Goal: Communication & Community: Answer question/provide support

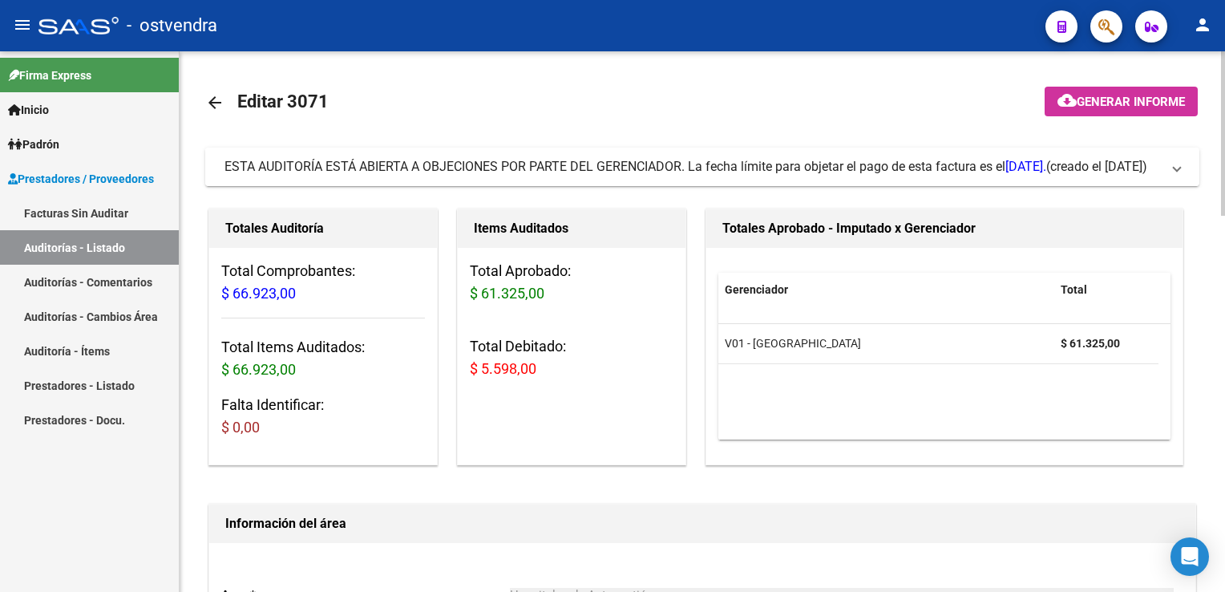
click at [1179, 161] on span at bounding box center [1177, 167] width 6 height 18
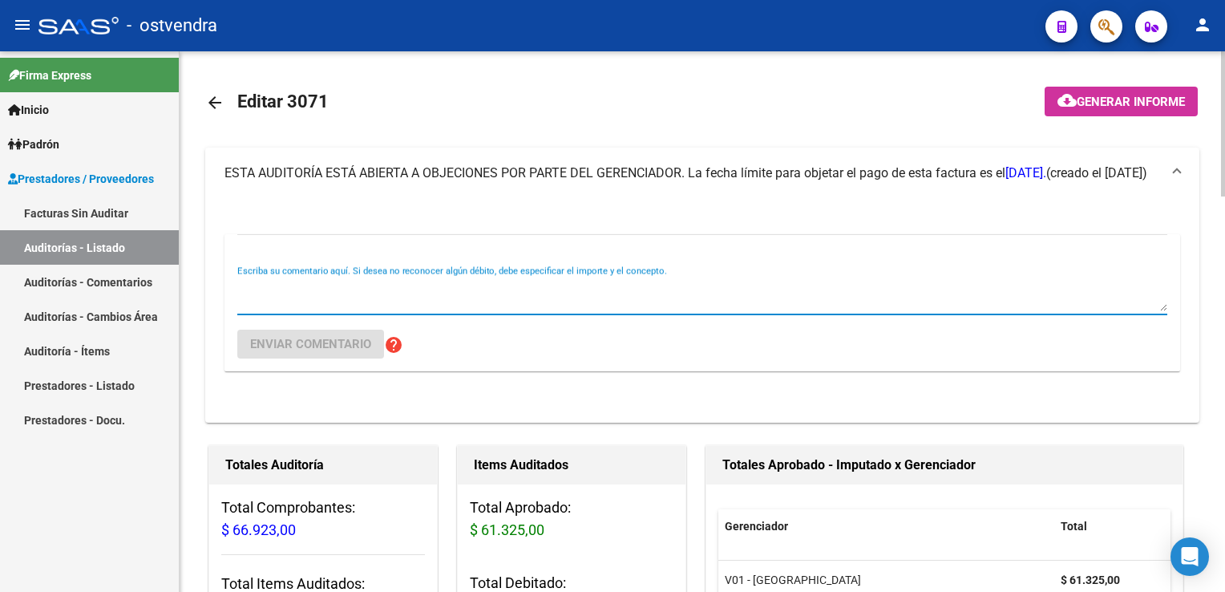
click at [564, 286] on textarea "Escriba su comentario aquí. Si desea no reconocer algún débito, debe especifica…" at bounding box center [702, 295] width 930 height 32
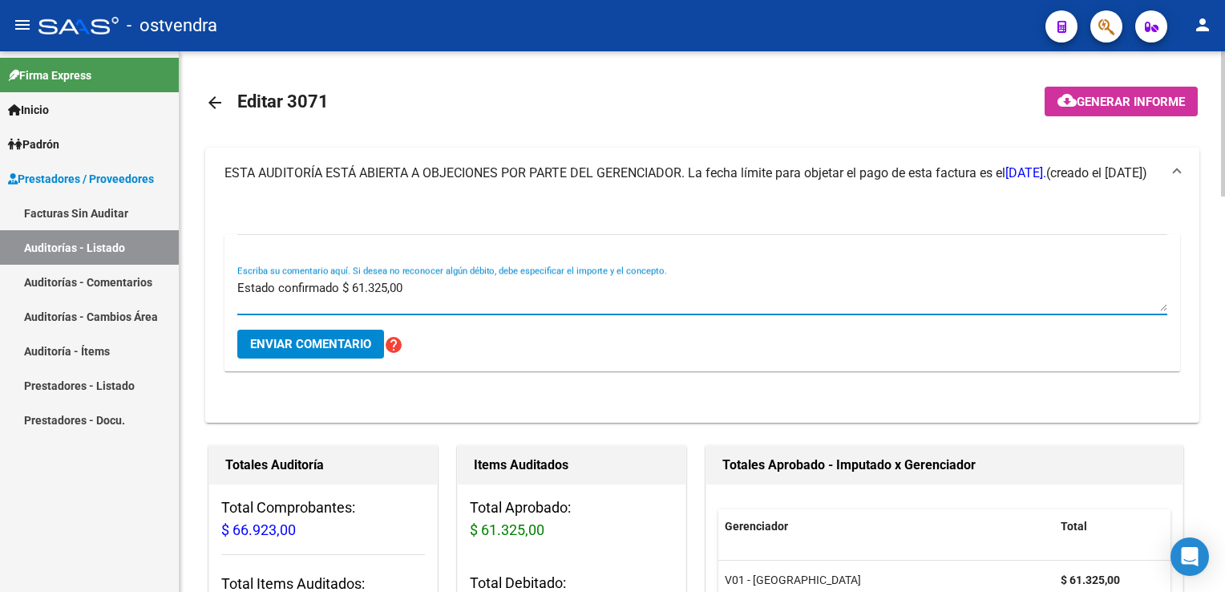
type textarea "Estado confirmado $ 61.325,00"
click at [331, 347] on span "Enviar comentario" at bounding box center [310, 344] width 121 height 14
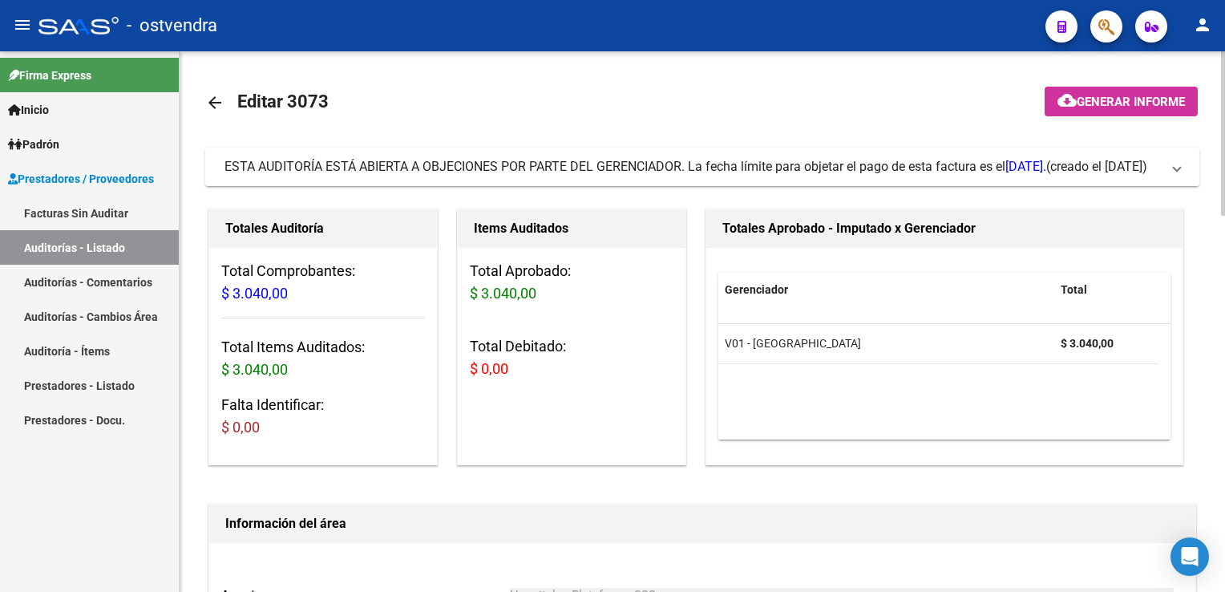
click at [1184, 165] on mat-expansion-panel-header "ESTA AUDITORÍA ESTÁ ABIERTA A OBJECIONES POR PARTE DEL GERENCIADOR. La fecha lí…" at bounding box center [702, 167] width 994 height 38
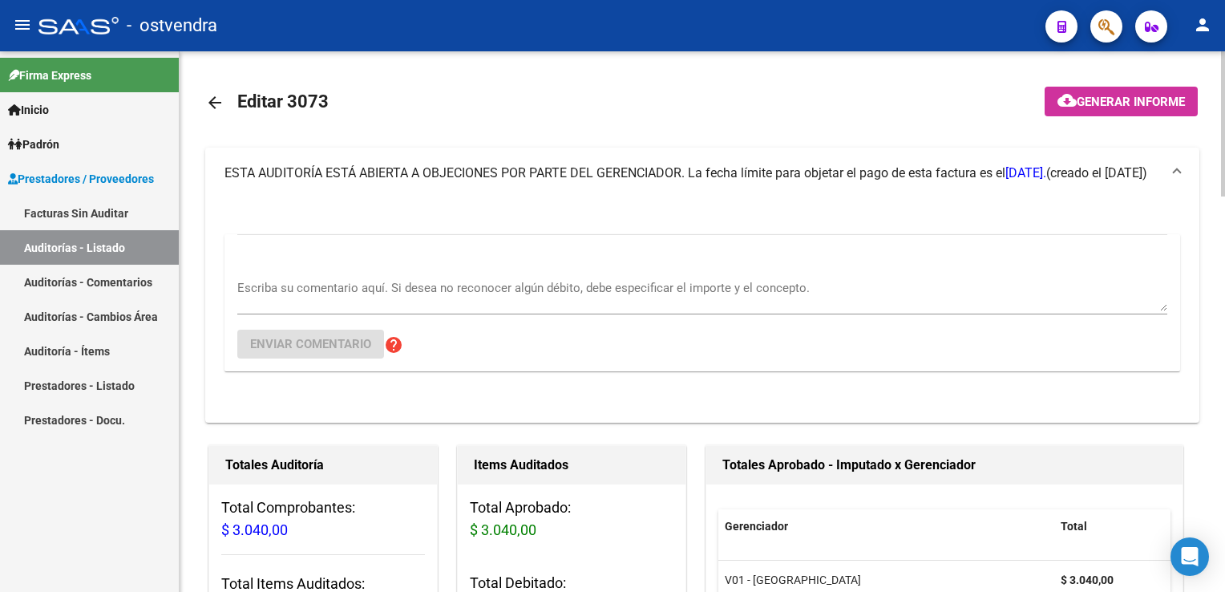
click at [579, 290] on textarea "Escriba su comentario aquí. Si desea no reconocer algún débito, debe especifica…" at bounding box center [702, 295] width 930 height 32
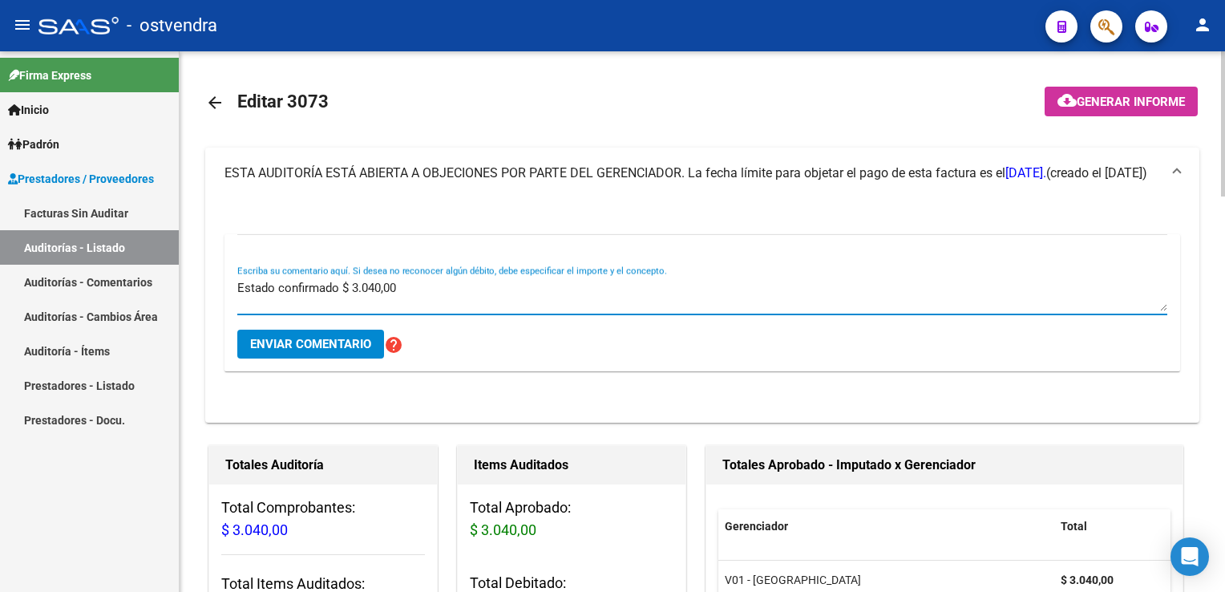
type textarea "Estado confirmado $ 3.040,00"
click at [326, 348] on span "Enviar comentario" at bounding box center [310, 344] width 121 height 14
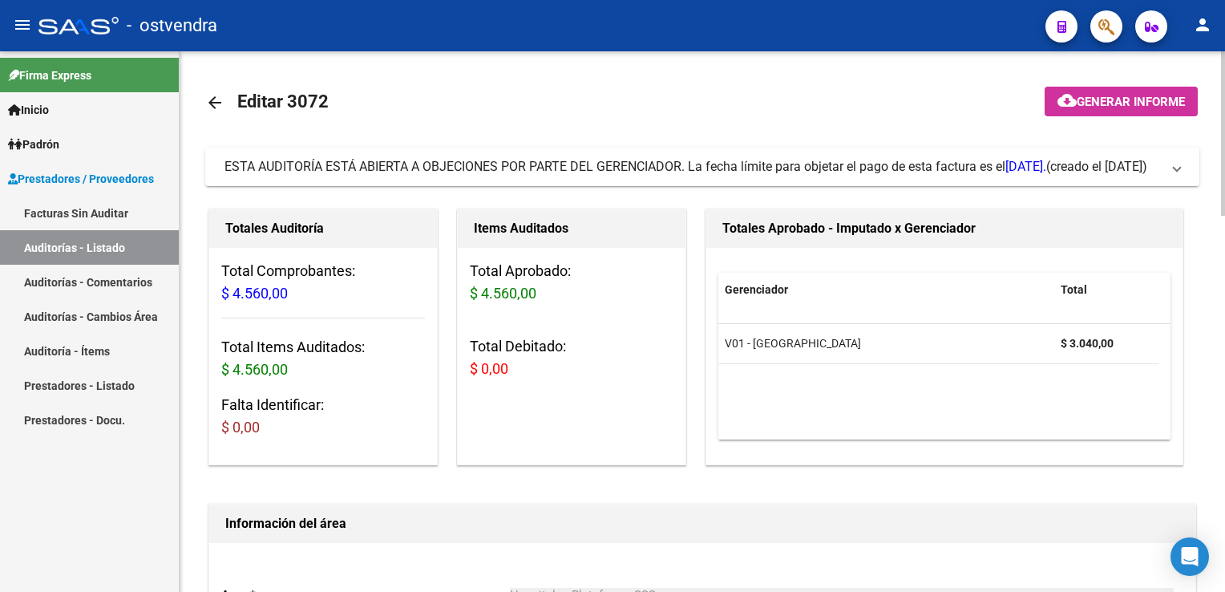
click at [1184, 171] on mat-expansion-panel-header "ESTA AUDITORÍA ESTÁ ABIERTA A OBJECIONES POR PARTE DEL GERENCIADOR. La fecha lí…" at bounding box center [702, 167] width 994 height 38
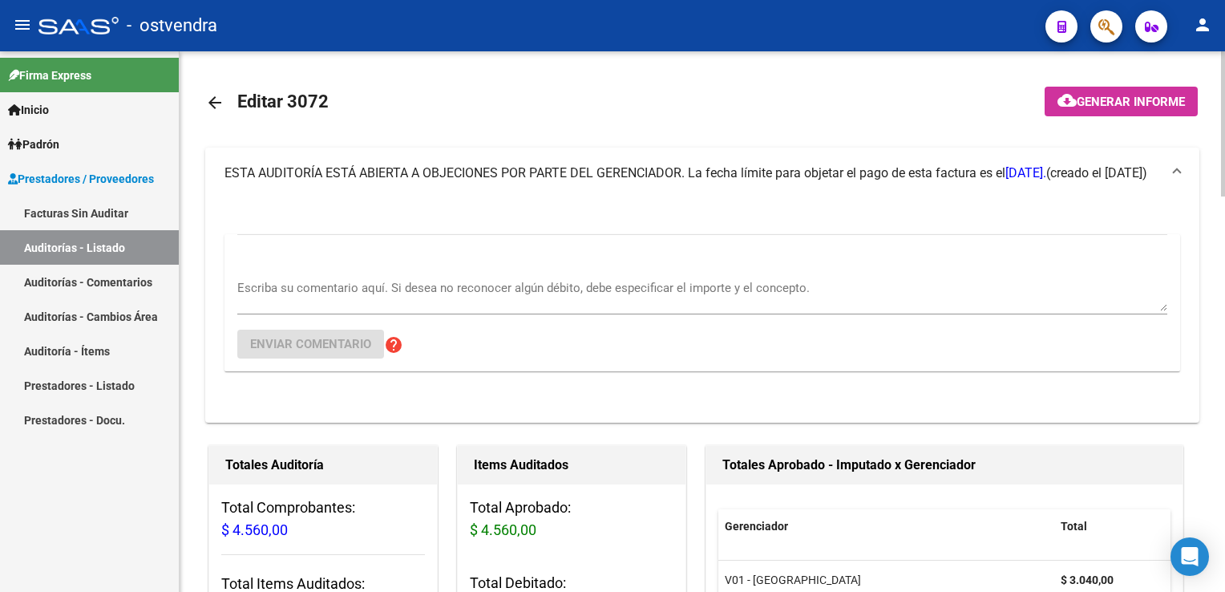
click at [397, 271] on div "Escriba su comentario aquí. Si desea no reconocer algún débito, debe especifica…" at bounding box center [702, 289] width 930 height 49
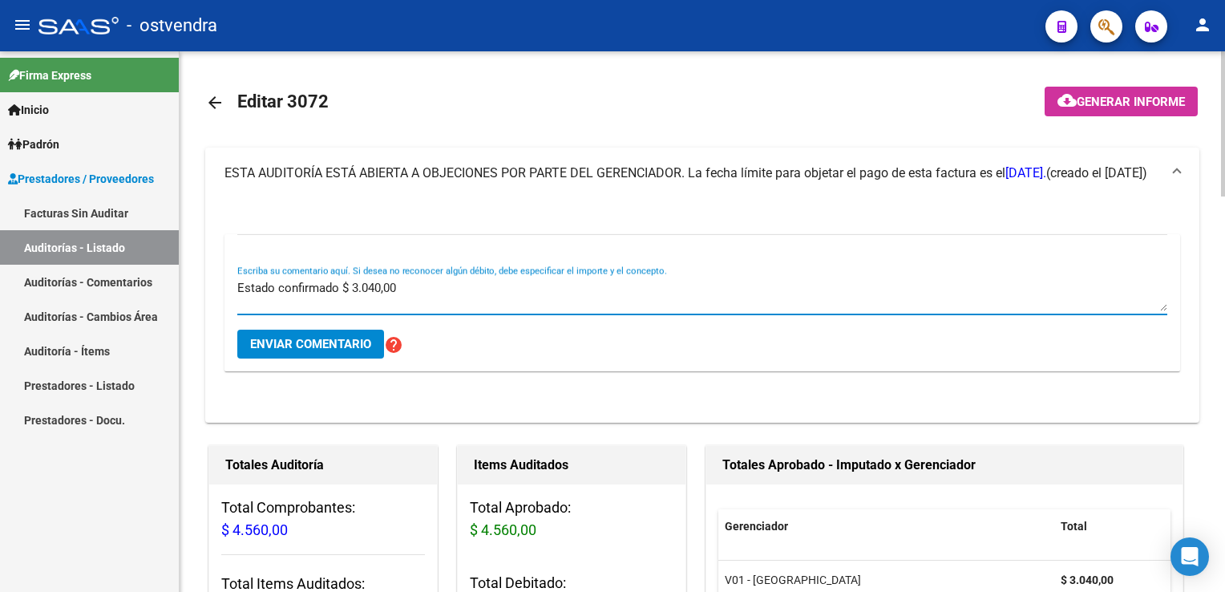
type textarea "Estado confirmado $ 3.040,00"
click at [308, 349] on span "Enviar comentario" at bounding box center [310, 344] width 121 height 14
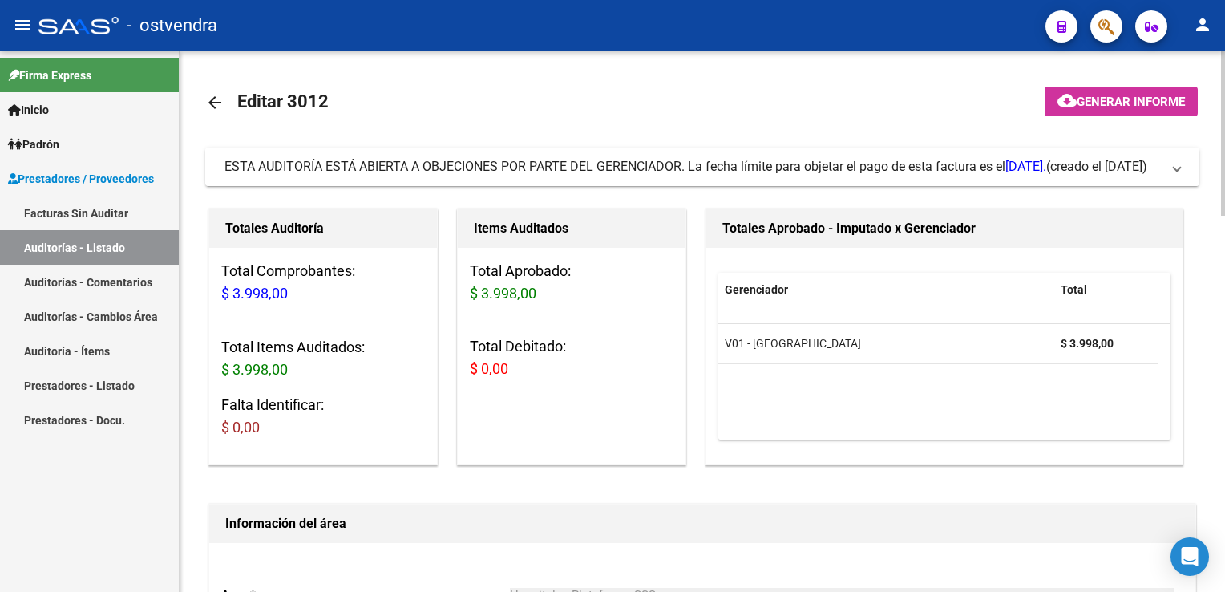
click at [1186, 175] on mat-expansion-panel-header "ESTA AUDITORÍA ESTÁ ABIERTA A OBJECIONES POR PARTE DEL GERENCIADOR. La fecha lí…" at bounding box center [702, 167] width 994 height 38
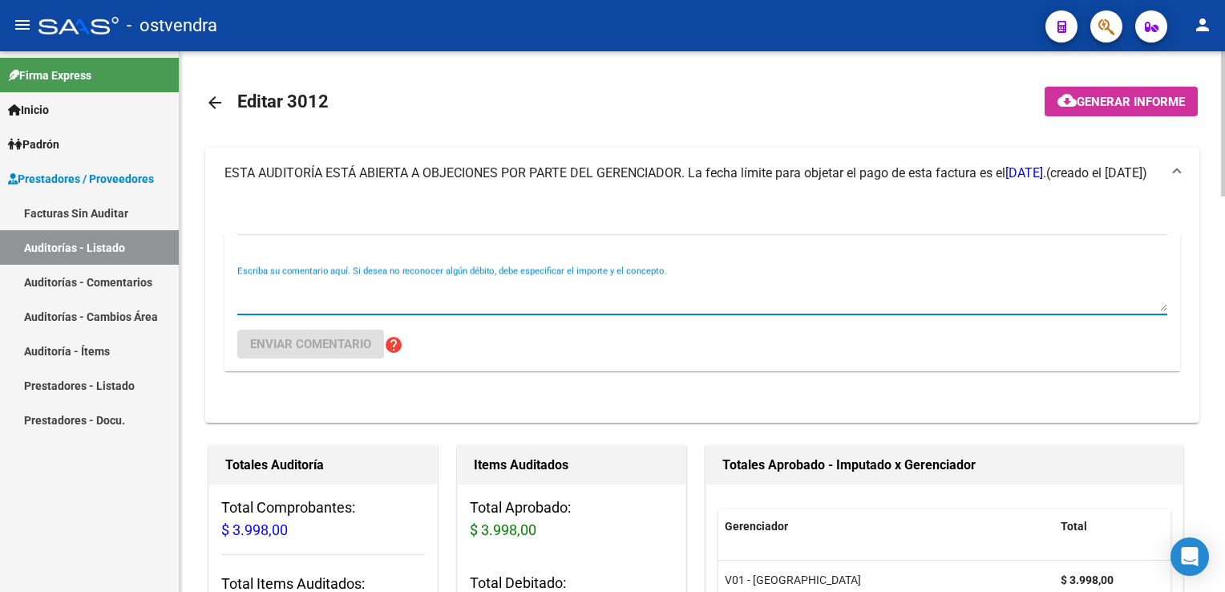
click at [452, 305] on textarea "Escriba su comentario aquí. Si desea no reconocer algún débito, debe especifica…" at bounding box center [702, 295] width 930 height 32
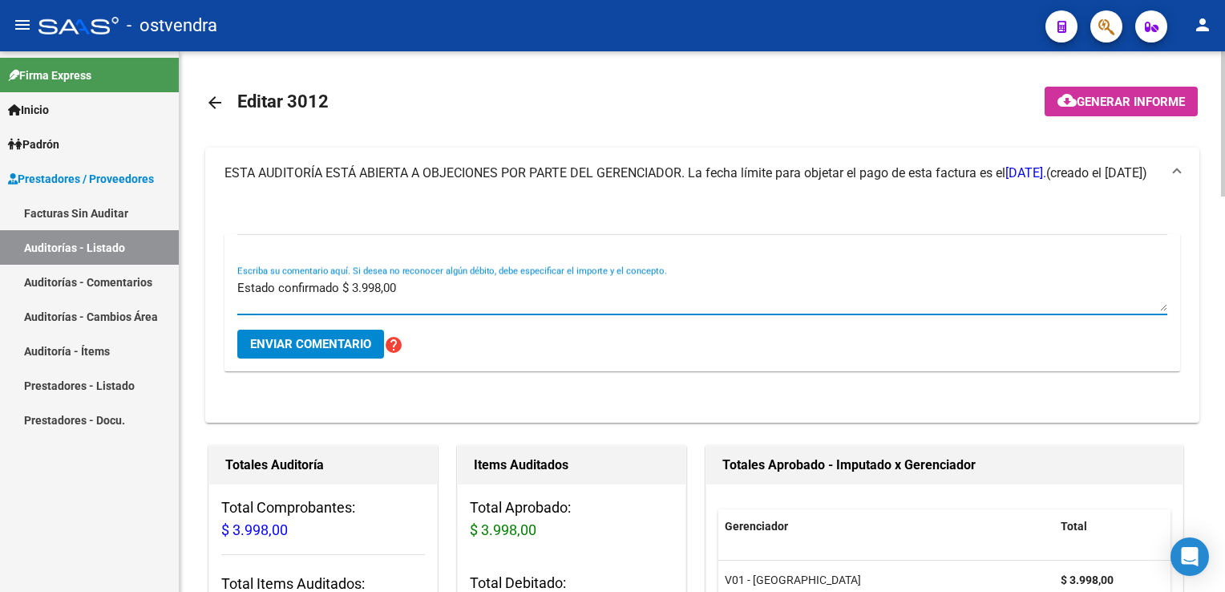
type textarea "Estado confirmado $ 3.998,00"
click at [315, 343] on span "Enviar comentario" at bounding box center [310, 344] width 121 height 14
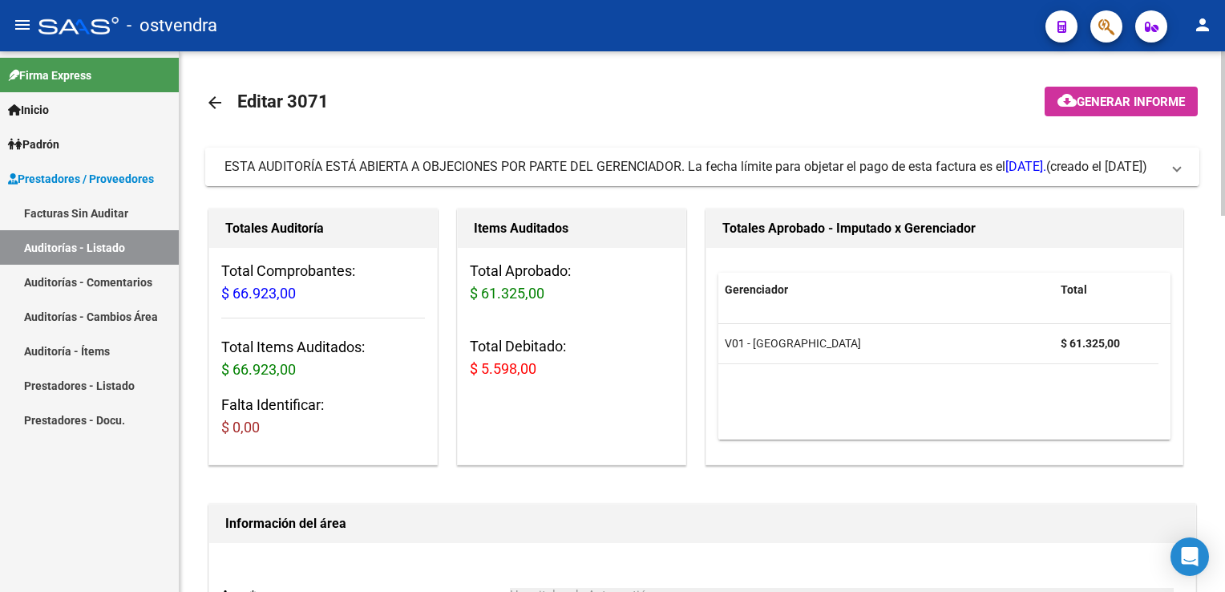
click at [1169, 174] on span "ESTA AUDITORÍA ESTÁ ABIERTA A OBJECIONES POR PARTE DEL GERENCIADOR. La fecha lí…" at bounding box center [698, 167] width 949 height 18
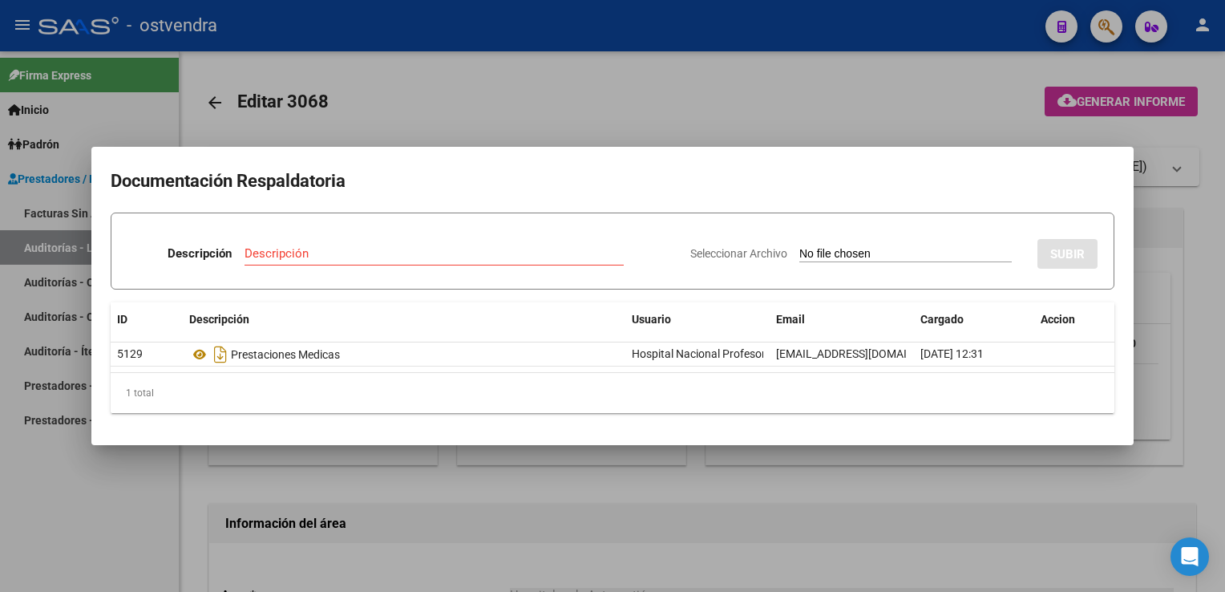
scroll to position [722, 0]
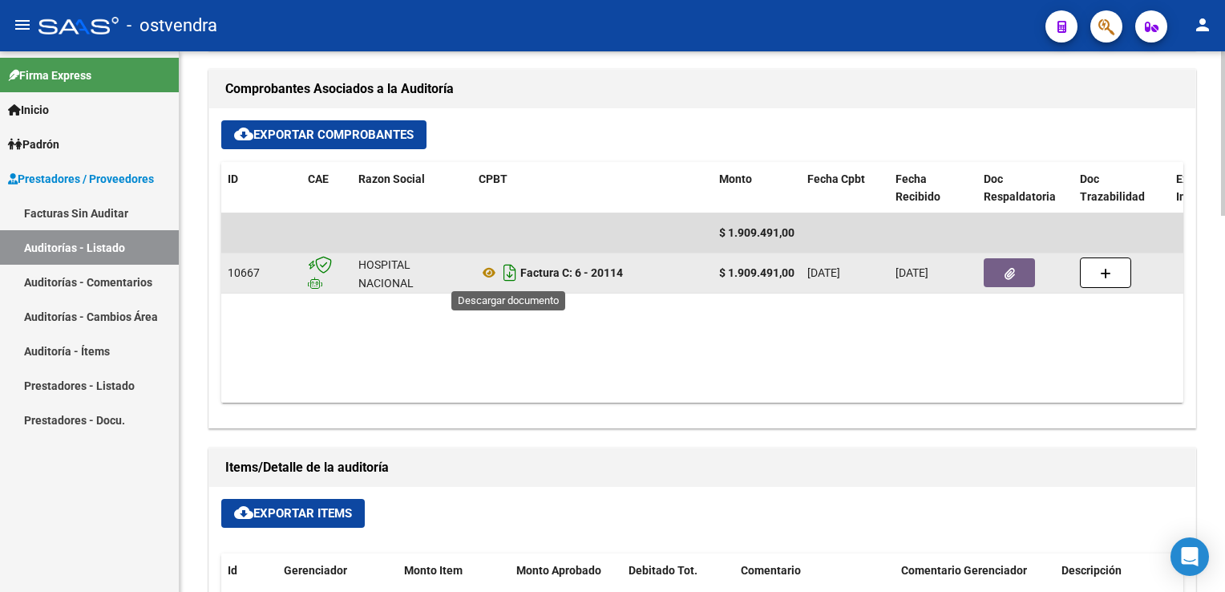
click at [512, 270] on icon "Descargar documento" at bounding box center [509, 273] width 21 height 26
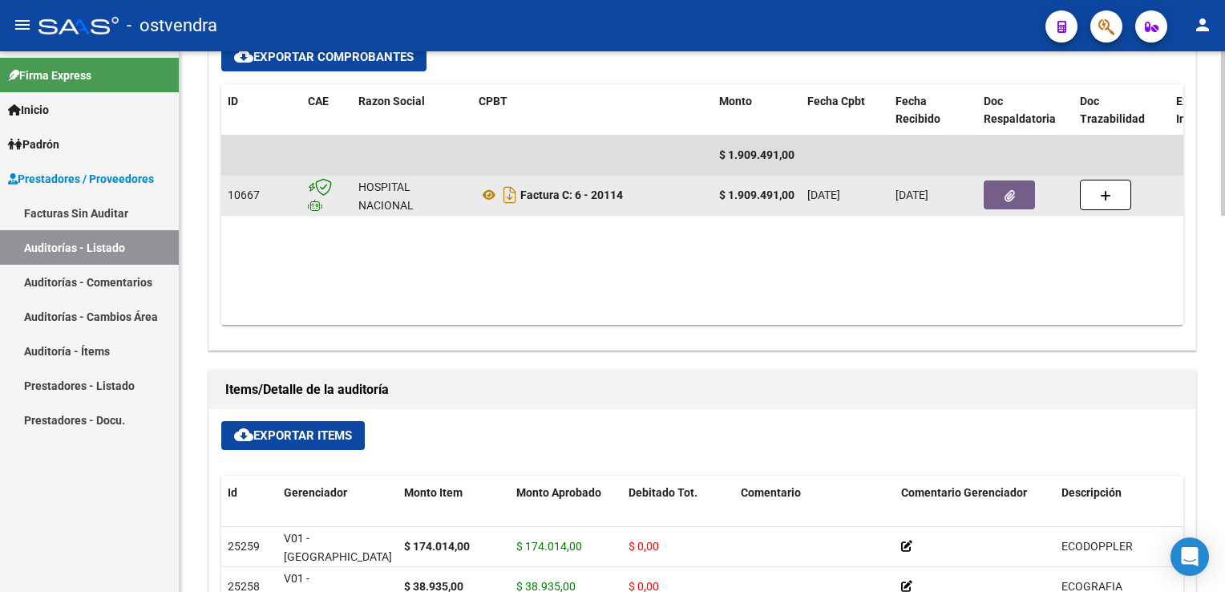
scroll to position [802, 0]
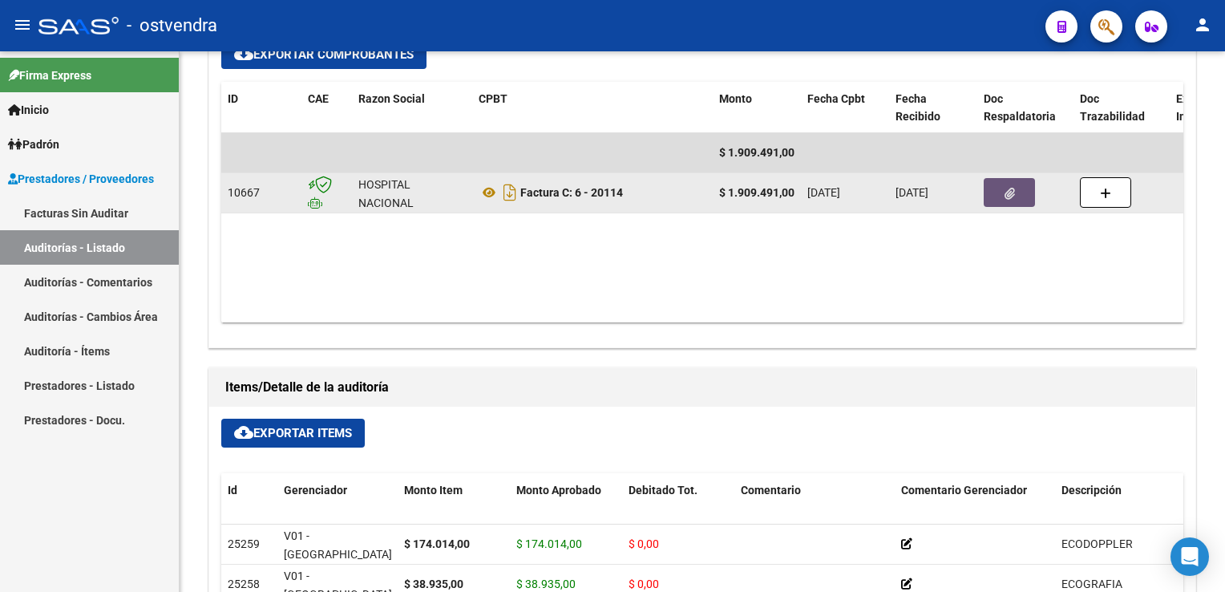
click at [994, 198] on button "button" at bounding box center [1009, 192] width 51 height 29
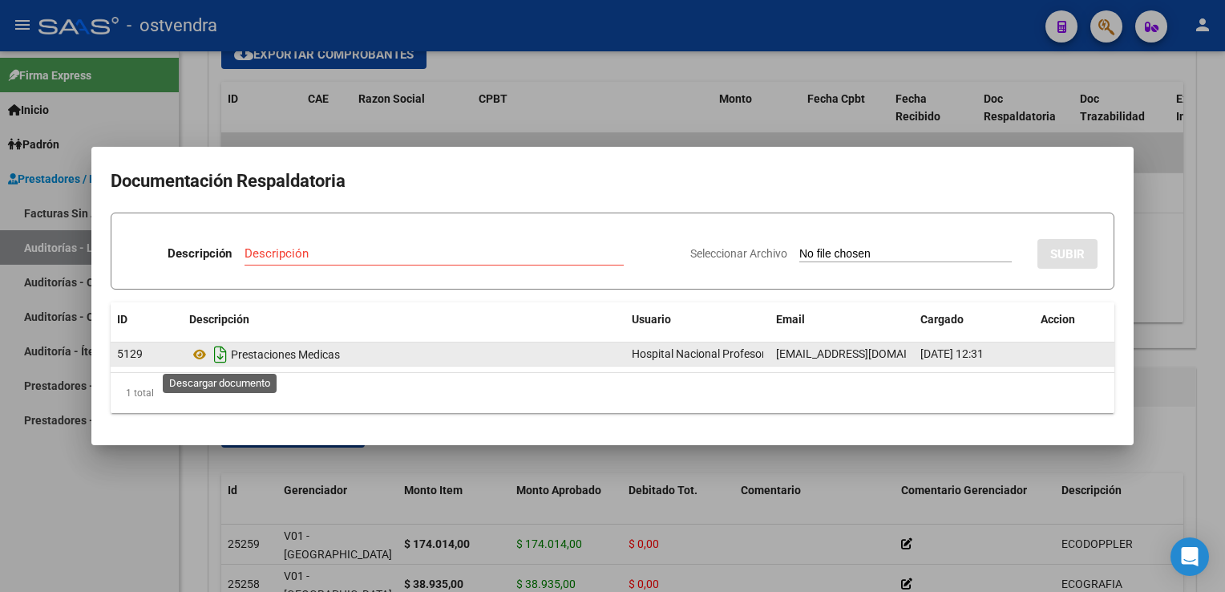
click at [225, 355] on icon "Descargar documento" at bounding box center [220, 355] width 21 height 26
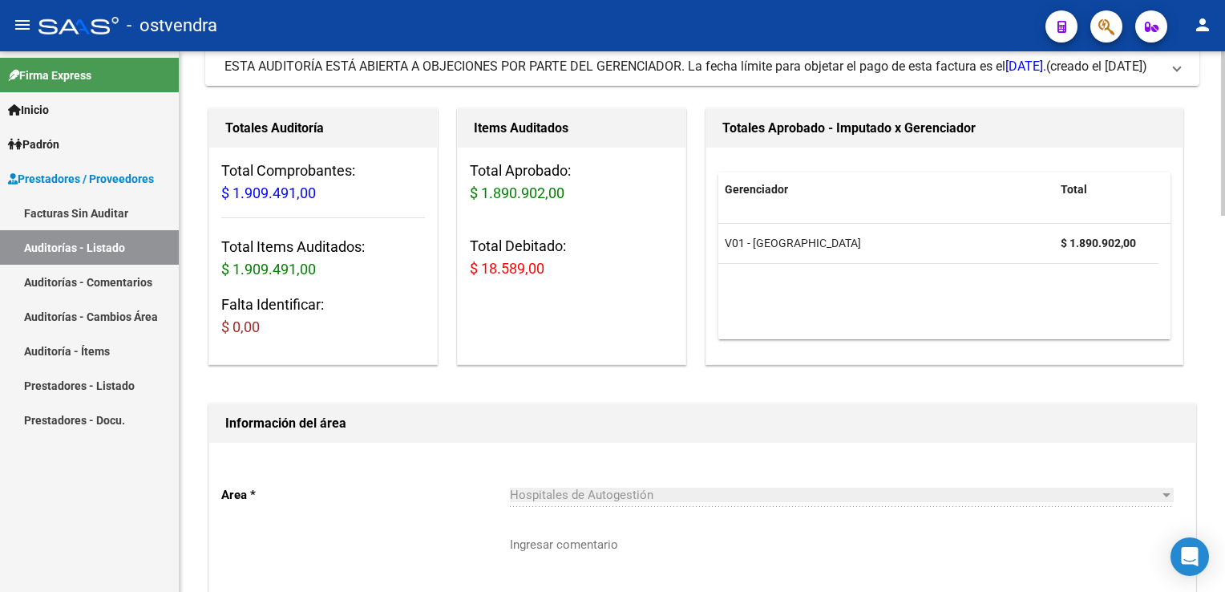
scroll to position [0, 0]
